Goal: Task Accomplishment & Management: Manage account settings

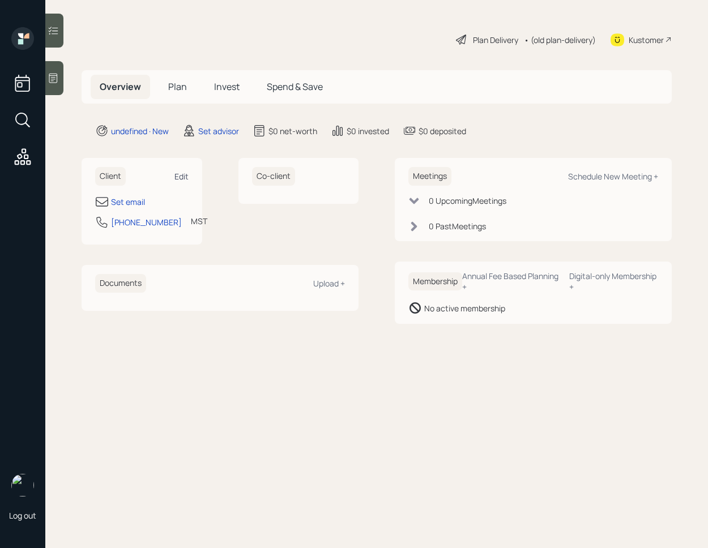
click at [185, 177] on div "Edit" at bounding box center [181, 176] width 14 height 11
select select "America/[GEOGRAPHIC_DATA]"
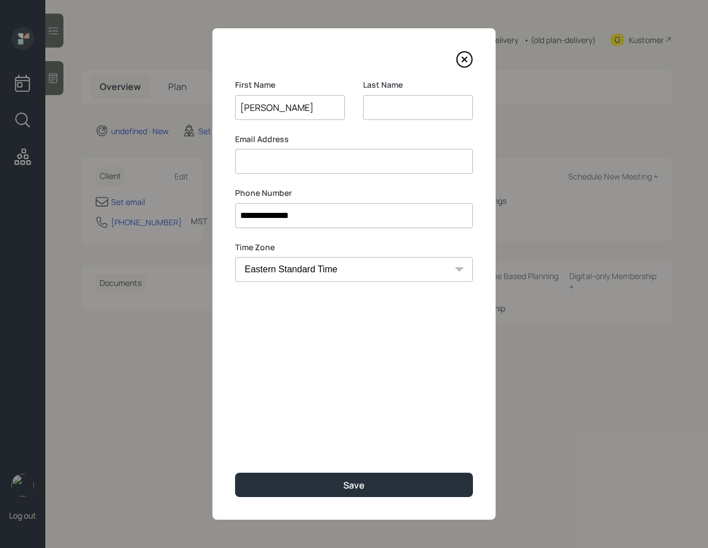
type input "[PERSON_NAME]"
type input "A"
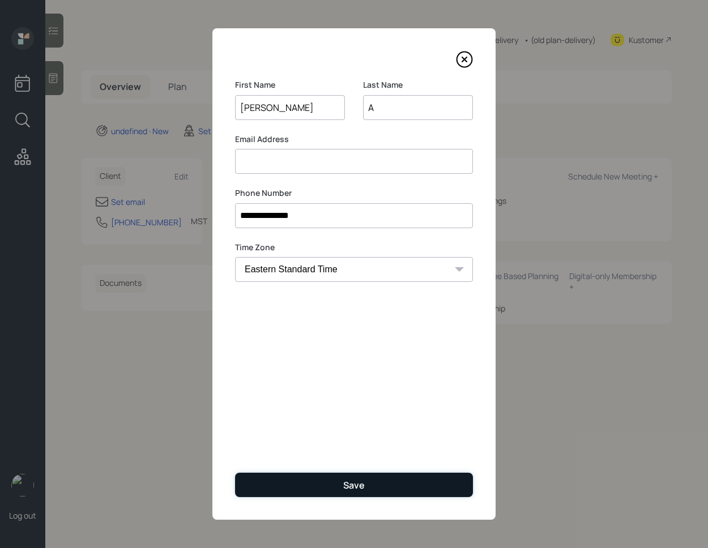
click at [318, 483] on button "Save" at bounding box center [354, 485] width 238 height 24
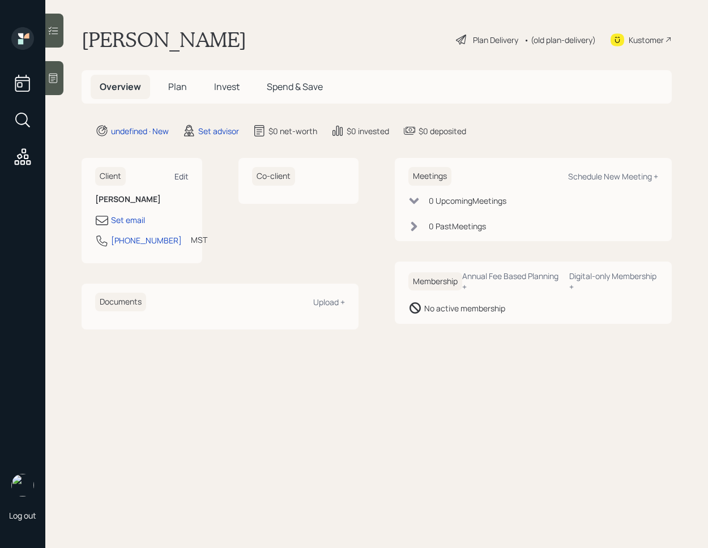
click at [183, 178] on div "Edit" at bounding box center [181, 176] width 14 height 11
select select "America/[GEOGRAPHIC_DATA]"
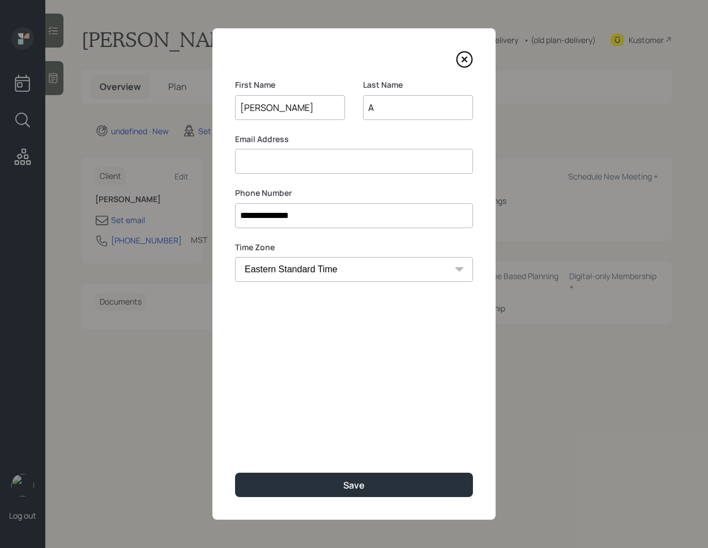
click at [310, 164] on input at bounding box center [354, 161] width 238 height 25
click at [260, 162] on input "bares3" at bounding box center [354, 161] width 238 height 25
click at [319, 163] on input "baris3" at bounding box center [354, 161] width 238 height 25
type input "[EMAIL_ADDRESS][DOMAIN_NAME]"
click at [395, 107] on input "A" at bounding box center [418, 107] width 110 height 25
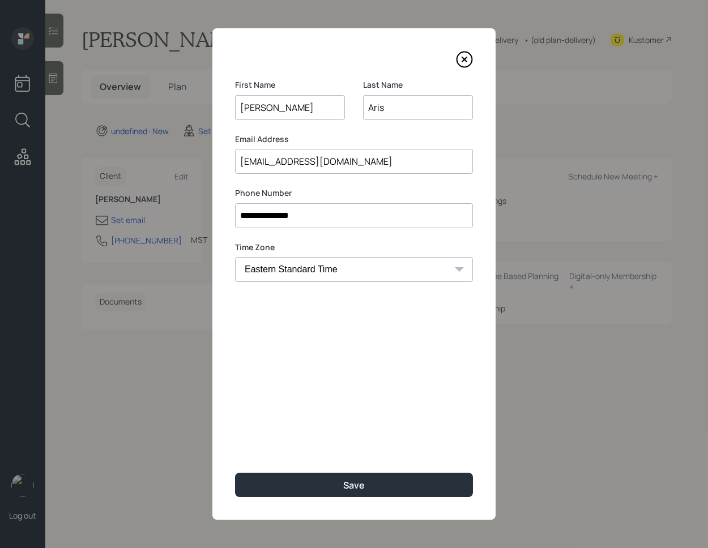
type input "Aris"
click at [320, 389] on div "**********" at bounding box center [353, 273] width 283 height 491
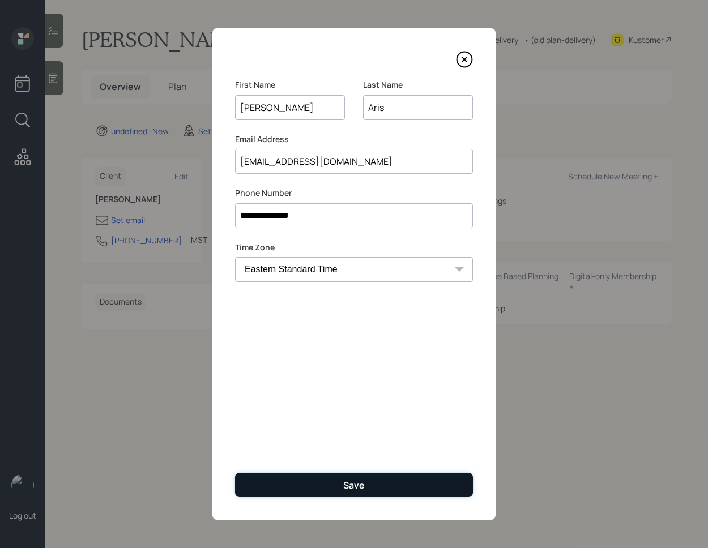
click at [324, 482] on button "Save" at bounding box center [354, 485] width 238 height 24
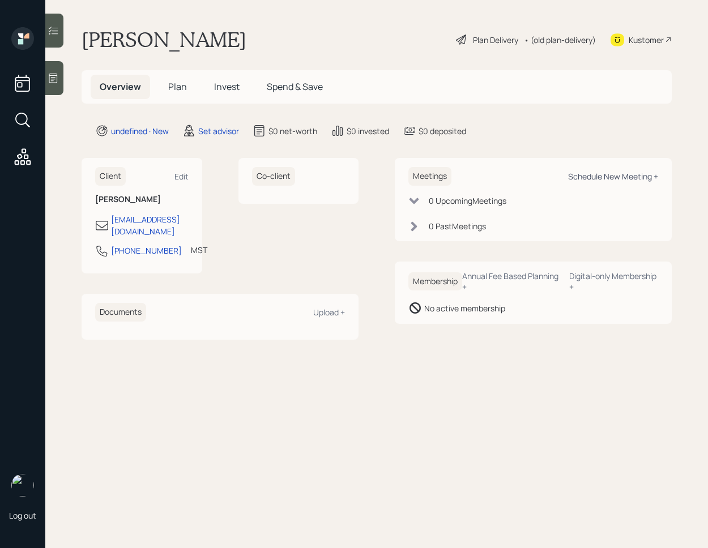
click at [607, 179] on div "Schedule New Meeting +" at bounding box center [613, 176] width 90 height 11
select select "round-[PERSON_NAME]"
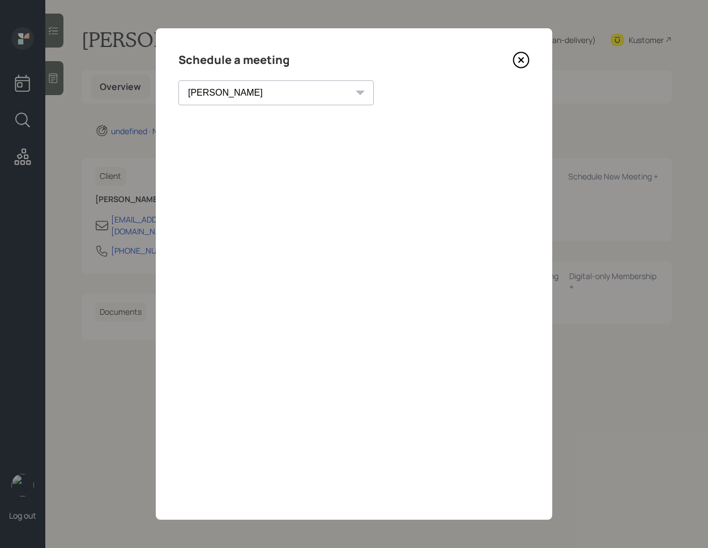
click at [522, 52] on icon at bounding box center [520, 60] width 17 height 17
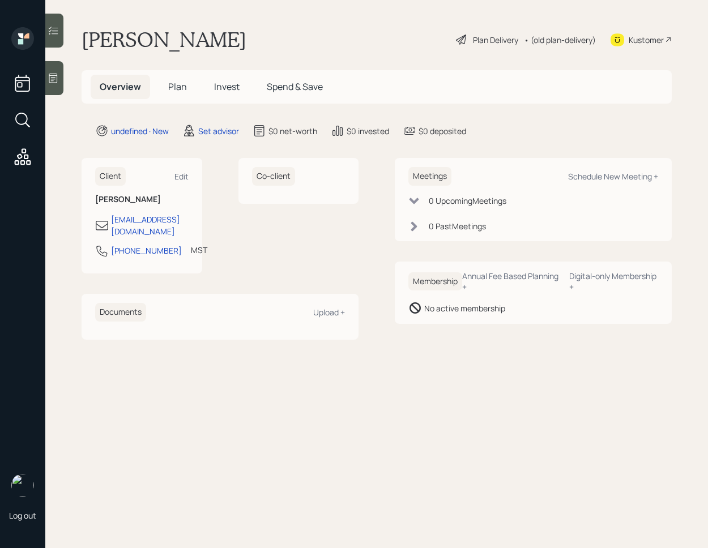
click at [183, 169] on div "Client Edit" at bounding box center [141, 176] width 93 height 19
click at [182, 178] on div "Edit" at bounding box center [181, 176] width 14 height 11
select select "America/[GEOGRAPHIC_DATA]"
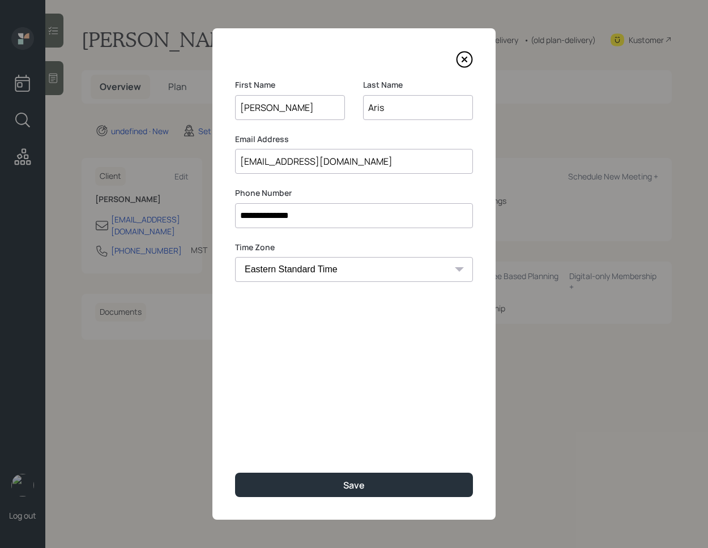
click at [399, 173] on input "[EMAIL_ADDRESS][DOMAIN_NAME]" at bounding box center [354, 161] width 238 height 25
click at [271, 165] on input "[EMAIL_ADDRESS][DOMAIN_NAME]" at bounding box center [354, 161] width 238 height 25
click at [356, 166] on input "[EMAIL_ADDRESS][DOMAIN_NAME]" at bounding box center [354, 161] width 238 height 25
click at [255, 163] on input "[EMAIL_ADDRESS][DOMAIN_NAME]" at bounding box center [354, 161] width 238 height 25
click at [277, 162] on input "[EMAIL_ADDRESS][DOMAIN_NAME]" at bounding box center [354, 161] width 238 height 25
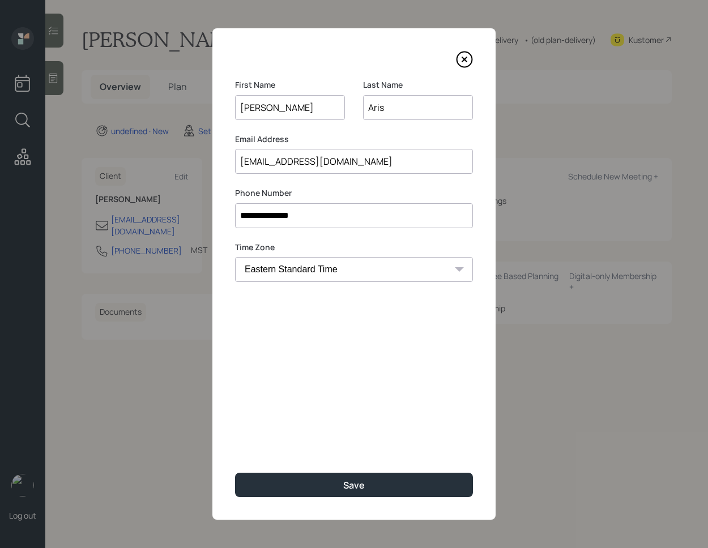
click at [374, 104] on input "Aris" at bounding box center [418, 107] width 110 height 25
type input "Arris"
click at [250, 161] on input "[EMAIL_ADDRESS][DOMAIN_NAME]" at bounding box center [354, 161] width 238 height 25
type input "[EMAIL_ADDRESS][DOMAIN_NAME]"
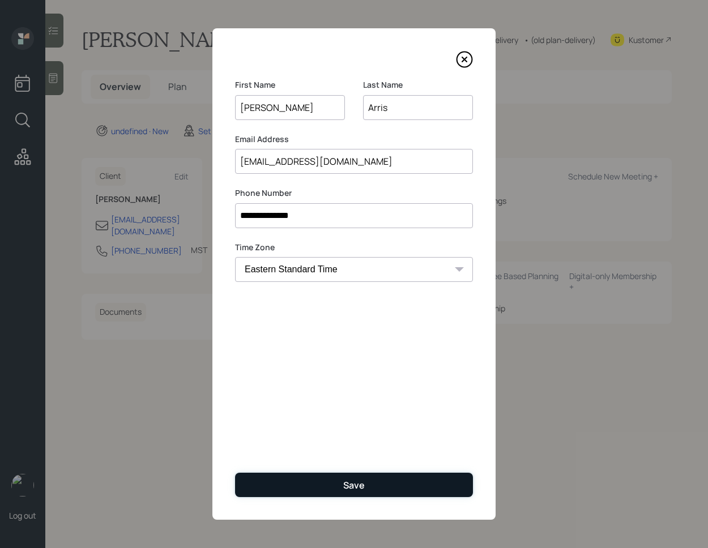
click at [346, 480] on div "Save" at bounding box center [354, 485] width 22 height 12
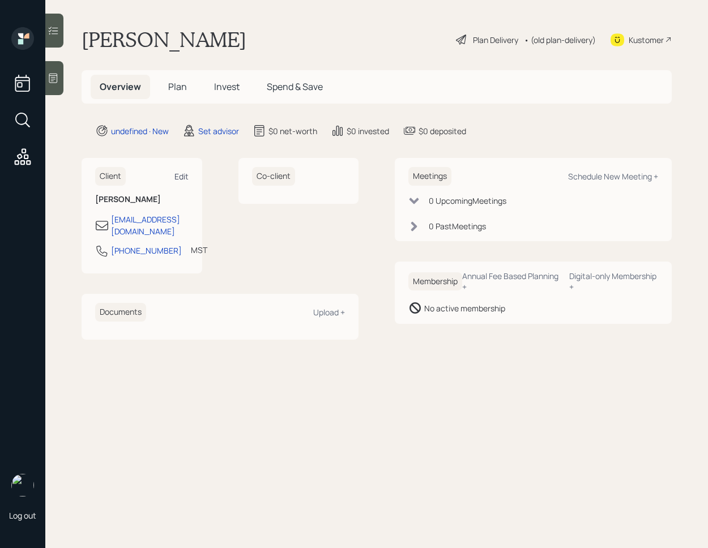
click at [177, 177] on div "Edit" at bounding box center [181, 176] width 14 height 11
select select "America/[GEOGRAPHIC_DATA]"
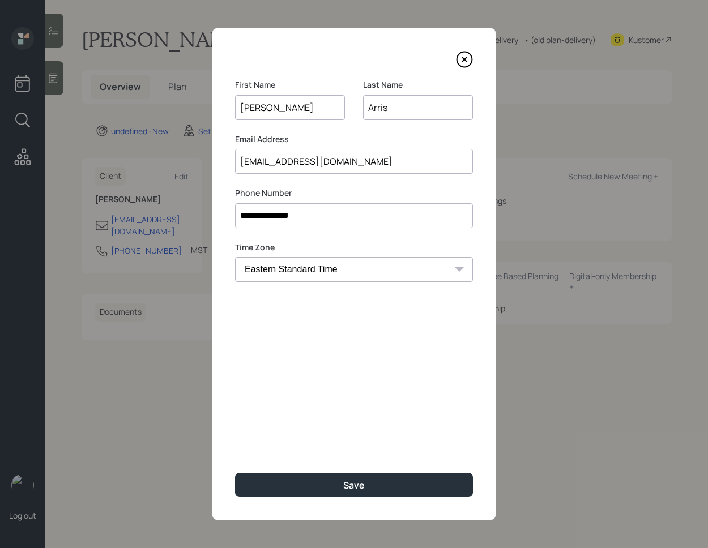
click at [376, 108] on input "Arris" at bounding box center [418, 107] width 110 height 25
type input "Airis"
click at [255, 162] on input "[EMAIL_ADDRESS][DOMAIN_NAME]" at bounding box center [354, 161] width 238 height 25
type input "[EMAIL_ADDRESS][DOMAIN_NAME]"
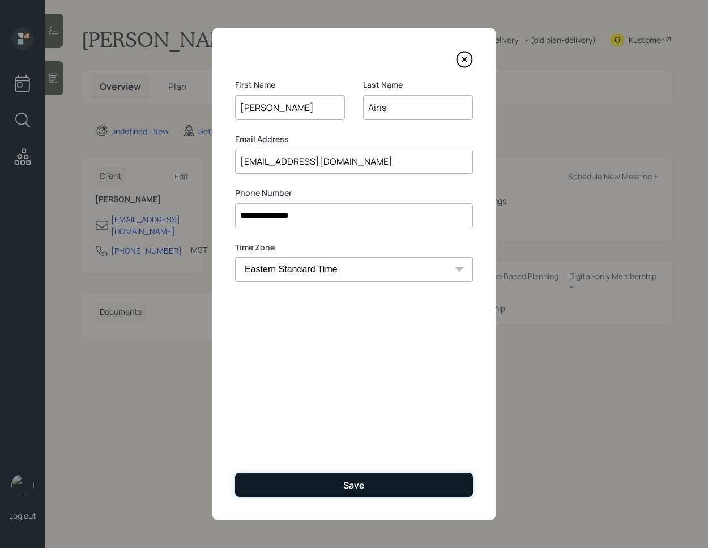
click at [341, 477] on button "Save" at bounding box center [354, 485] width 238 height 24
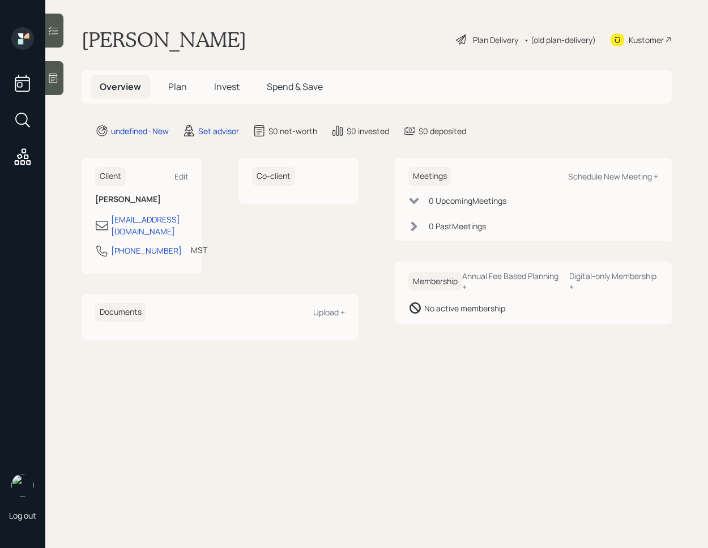
click at [54, 86] on div at bounding box center [54, 78] width 18 height 34
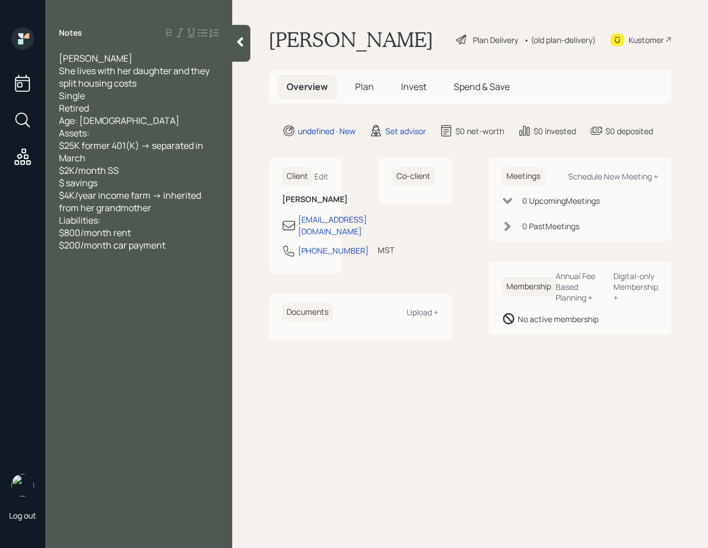
click at [242, 50] on div at bounding box center [241, 43] width 18 height 37
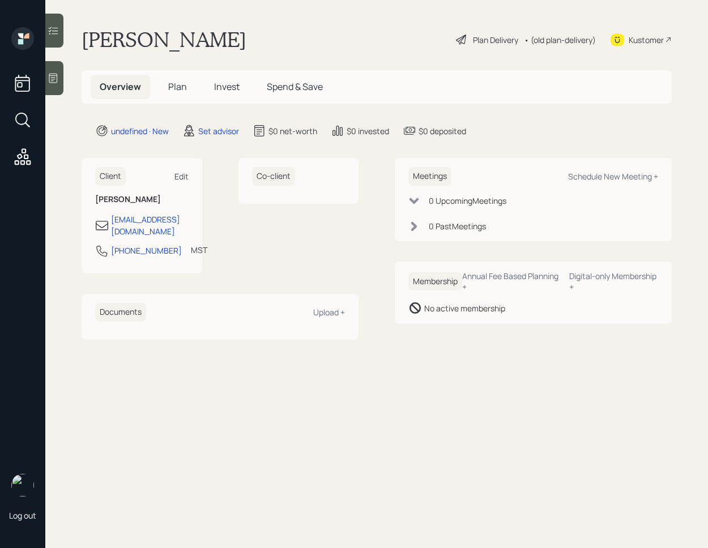
click at [179, 176] on div "Edit" at bounding box center [181, 176] width 14 height 11
select select "America/[GEOGRAPHIC_DATA]"
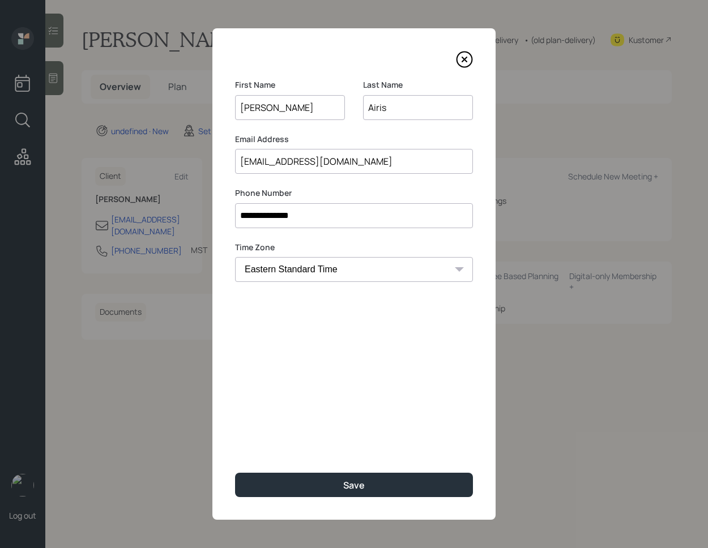
click at [289, 188] on label "Phone Number" at bounding box center [354, 192] width 238 height 11
click at [459, 56] on icon at bounding box center [464, 59] width 17 height 17
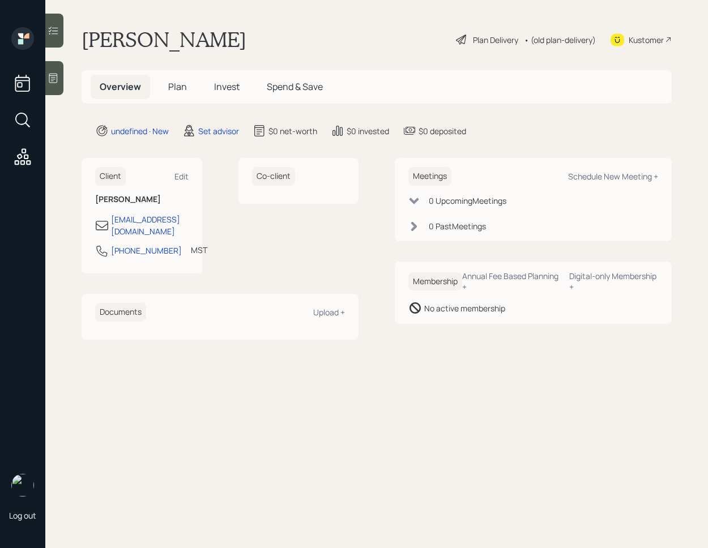
click at [57, 78] on icon at bounding box center [53, 79] width 8 height 10
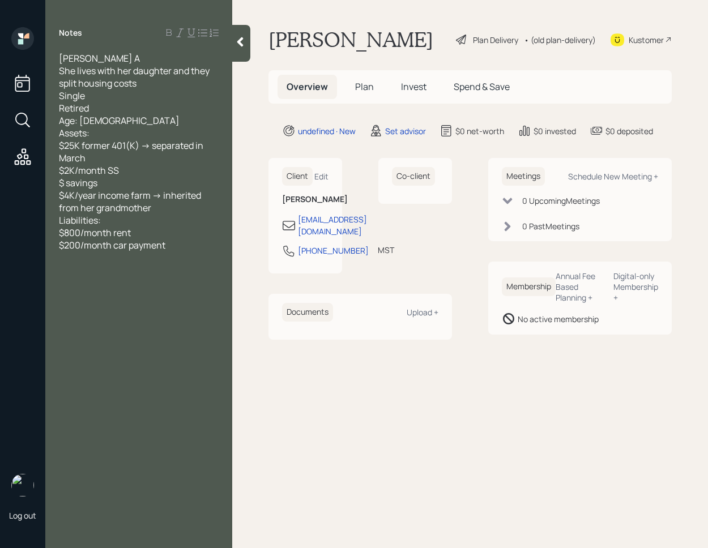
click at [247, 49] on div at bounding box center [241, 43] width 18 height 37
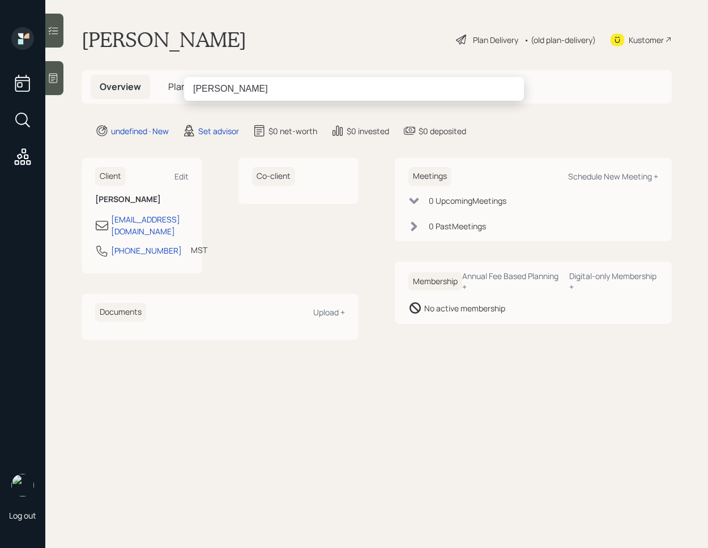
click at [266, 86] on input "[PERSON_NAME]" at bounding box center [354, 89] width 340 height 24
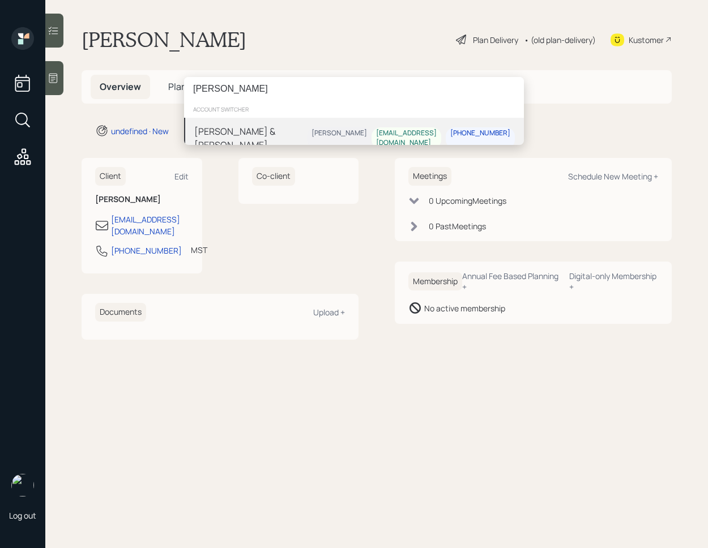
type input "[PERSON_NAME]"
click at [207, 134] on div "[PERSON_NAME] & [PERSON_NAME]" at bounding box center [250, 138] width 113 height 27
